Goal: Task Accomplishment & Management: Manage account settings

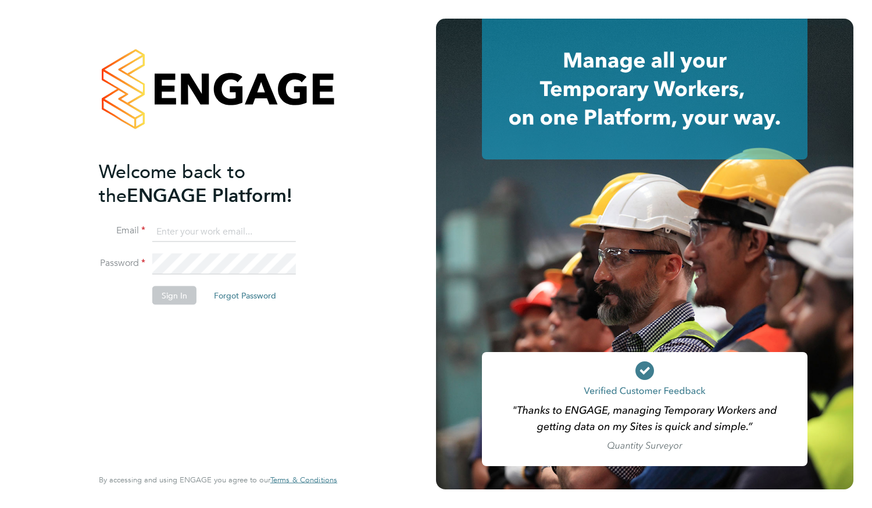
type input "azarhus100@gmail.com"
click at [190, 286] on button "Sign In" at bounding box center [174, 295] width 44 height 19
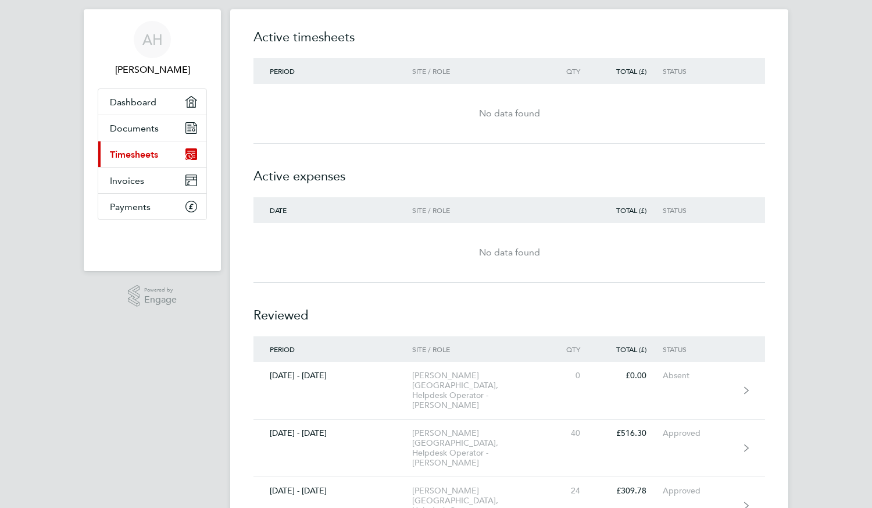
scroll to position [47, 0]
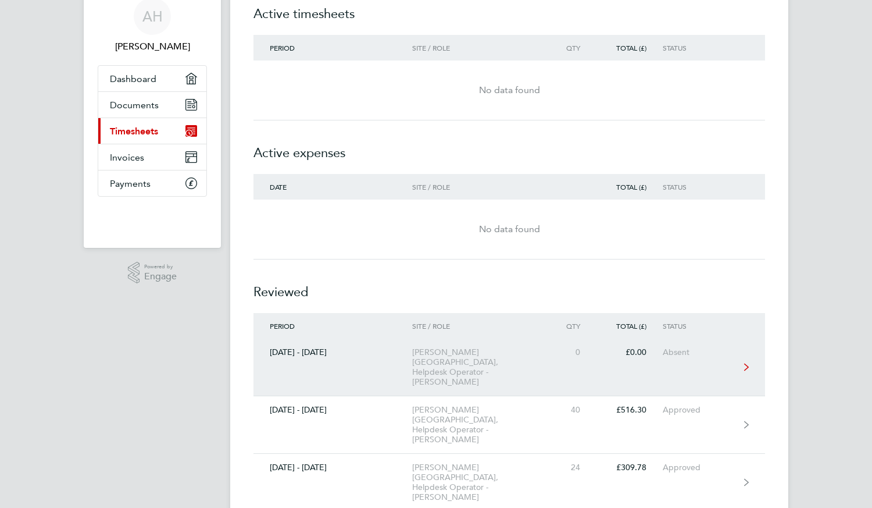
click at [503, 362] on div "[PERSON_NAME][GEOGRAPHIC_DATA], Helpdesk Operator - [PERSON_NAME]" at bounding box center [478, 367] width 133 height 40
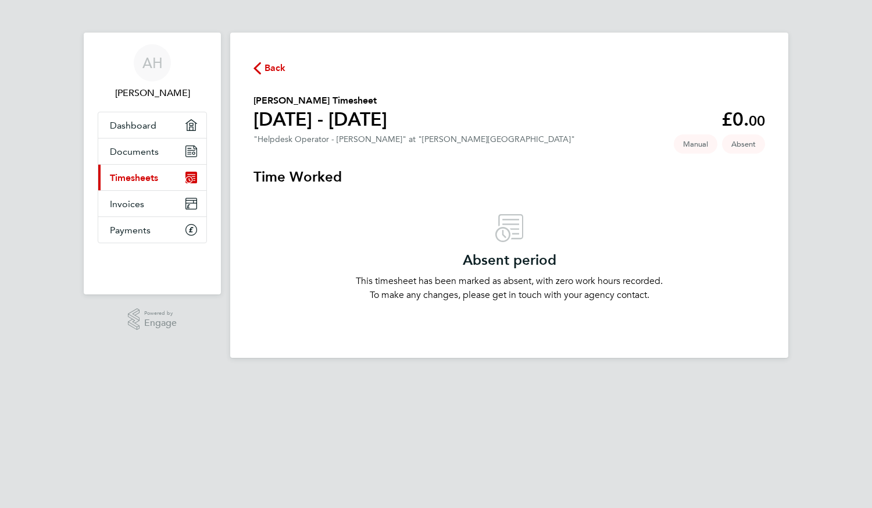
click at [519, 280] on p "This timesheet has been marked as absent, with zero work hours recorded." at bounding box center [509, 281] width 512 height 14
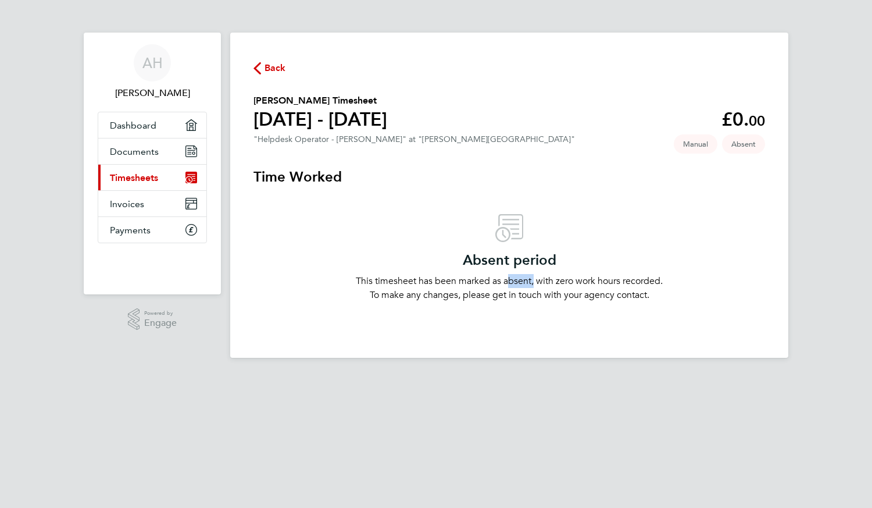
click at [519, 280] on p "This timesheet has been marked as absent, with zero work hours recorded." at bounding box center [509, 281] width 512 height 14
click at [531, 295] on p "To make any changes, please get in touch with your agency contact." at bounding box center [509, 295] width 512 height 14
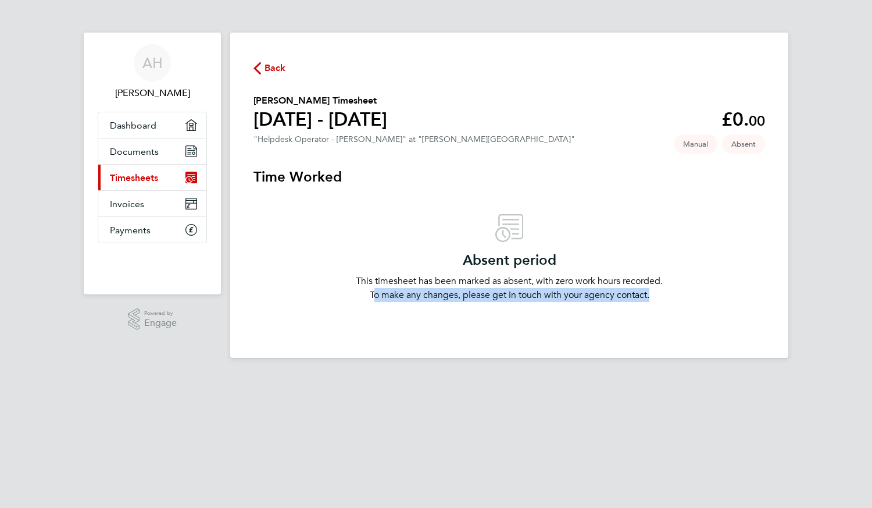
click at [531, 295] on p "To make any changes, please get in touch with your agency contact." at bounding box center [509, 295] width 512 height 14
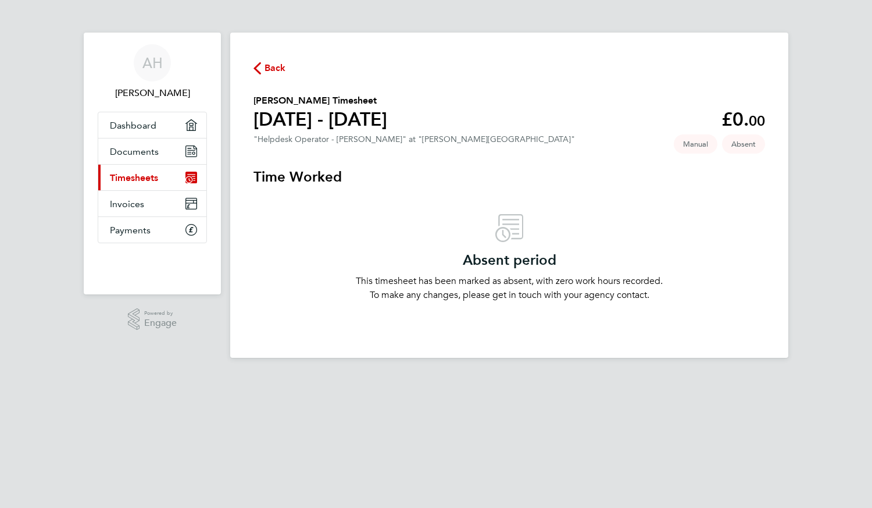
click at [524, 295] on p "To make any changes, please get in touch with your agency contact." at bounding box center [509, 295] width 512 height 14
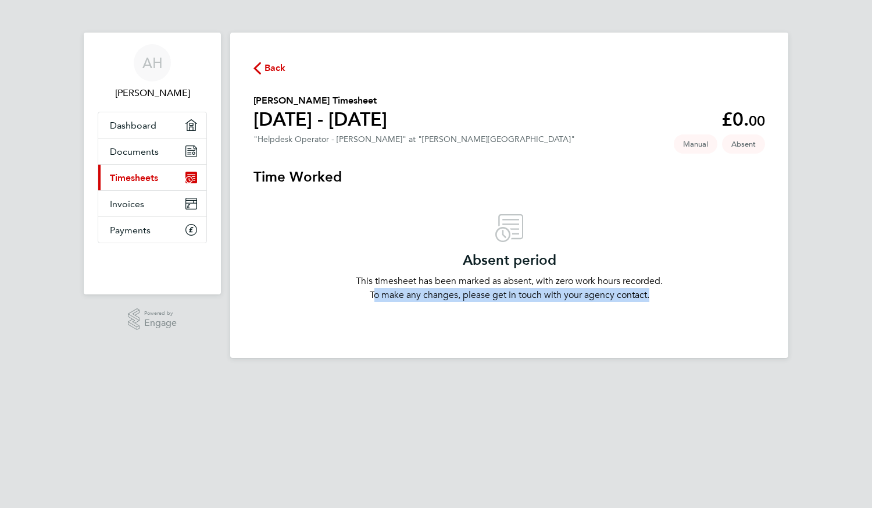
click at [524, 295] on p "To make any changes, please get in touch with your agency contact." at bounding box center [509, 295] width 512 height 14
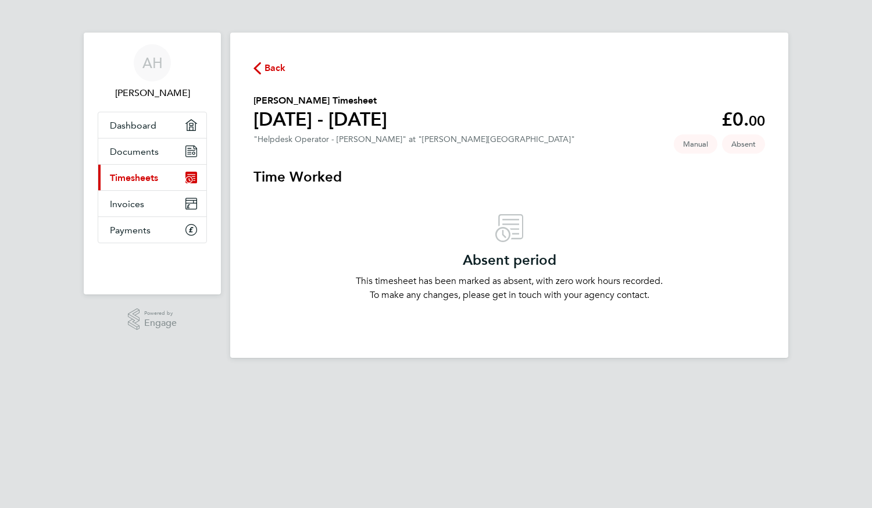
click at [504, 216] on icon at bounding box center [509, 228] width 28 height 28
click at [374, 133] on section "Azeem Hussain's Timesheet 25 - 31 Aug 2025 £0. 00 "Helpdesk Operator - Churchil…" at bounding box center [509, 121] width 512 height 55
click at [285, 72] on span "Back" at bounding box center [276, 68] width 22 height 14
